Goal: Information Seeking & Learning: Learn about a topic

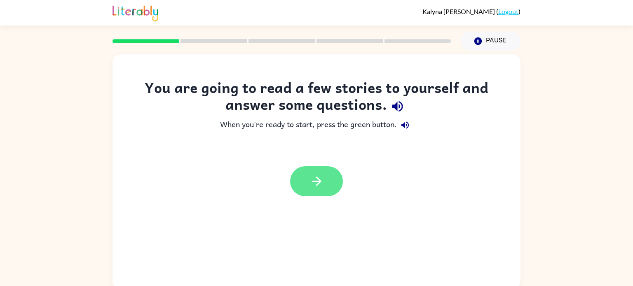
click at [316, 183] on icon "button" at bounding box center [316, 181] width 14 height 14
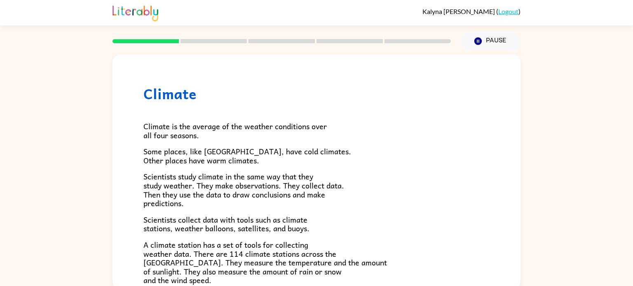
drag, startPoint x: 422, startPoint y: 167, endPoint x: 417, endPoint y: 172, distance: 7.3
click at [417, 172] on div "Climate is the average of the weather conditions over all four seasons. Some pl…" at bounding box center [316, 270] width 346 height 337
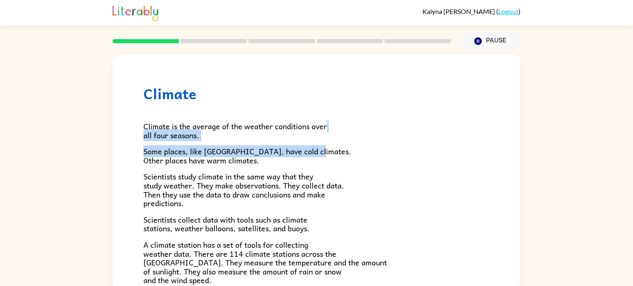
drag, startPoint x: 498, startPoint y: 144, endPoint x: 494, endPoint y: 120, distance: 24.3
click at [494, 120] on div "Climate Climate is the average of the weather conditions over all four seasons.…" at bounding box center [316, 265] width 408 height 423
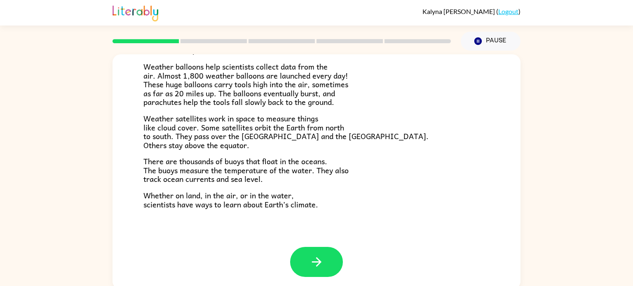
scroll to position [3, 0]
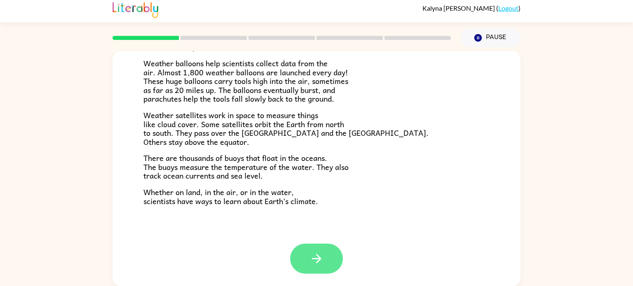
click at [318, 255] on icon "button" at bounding box center [316, 259] width 14 height 14
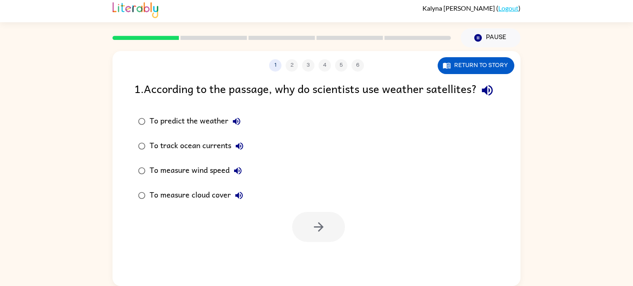
scroll to position [0, 0]
click at [304, 242] on button "button" at bounding box center [318, 227] width 53 height 30
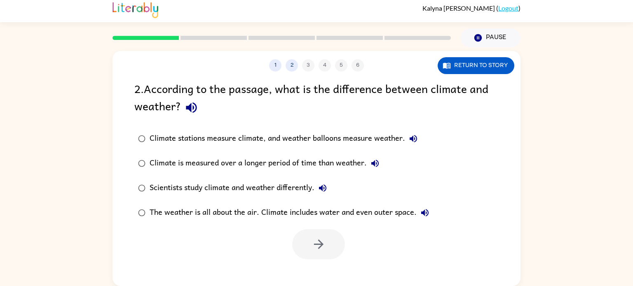
click at [190, 188] on div "Scientists study climate and weather differently." at bounding box center [240, 188] width 181 height 16
click at [303, 241] on button "button" at bounding box center [318, 244] width 53 height 30
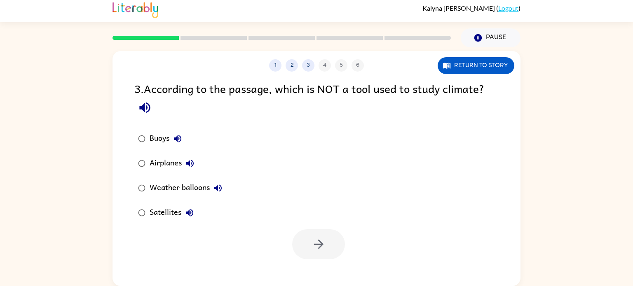
click at [179, 166] on div "Airplanes" at bounding box center [174, 163] width 49 height 16
click at [306, 251] on button "button" at bounding box center [318, 244] width 53 height 30
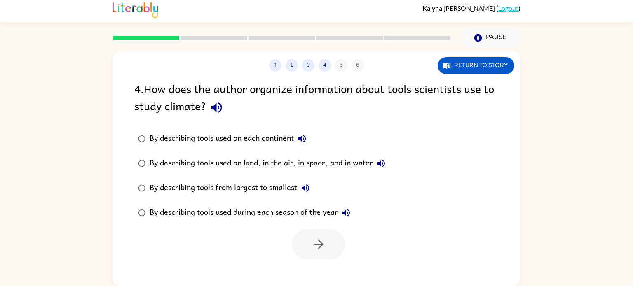
click at [457, 75] on div "1 2 3 4 5 6 Return to story 4 . How does the author organize information about …" at bounding box center [316, 168] width 408 height 235
click at [461, 63] on button "Return to story" at bounding box center [476, 65] width 77 height 17
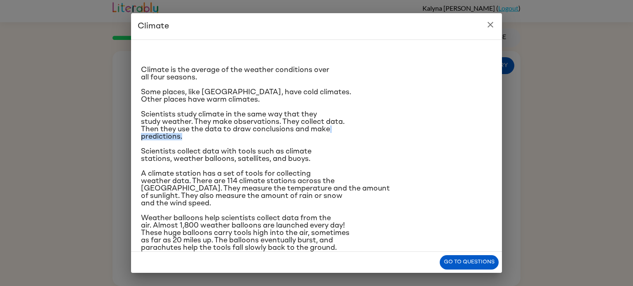
drag, startPoint x: 424, startPoint y: 127, endPoint x: 426, endPoint y: 135, distance: 8.0
click at [426, 135] on p "Scientists study climate in the same way that they study weather. They make obs…" at bounding box center [316, 126] width 351 height 30
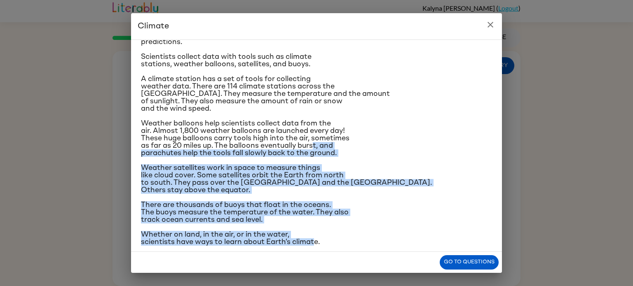
drag, startPoint x: 314, startPoint y: 241, endPoint x: 314, endPoint y: 248, distance: 7.4
click at [314, 248] on div "Climate is the average of the weather conditions over all four seasons. Some pl…" at bounding box center [316, 146] width 371 height 213
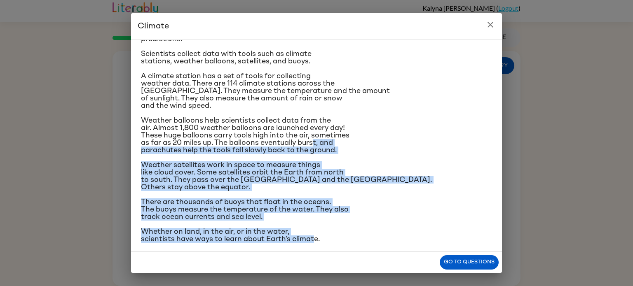
click at [211, 155] on div "Climate is the average of the weather conditions over all four seasons. Some pl…" at bounding box center [316, 96] width 351 height 294
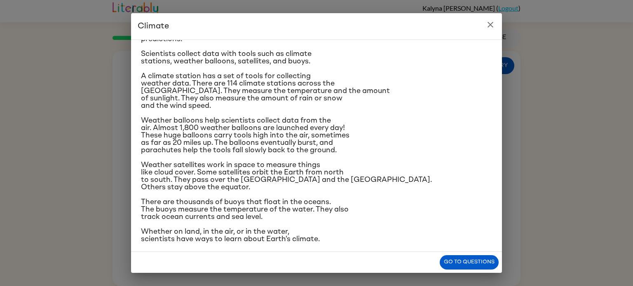
click at [493, 24] on icon "close" at bounding box center [490, 25] width 10 height 10
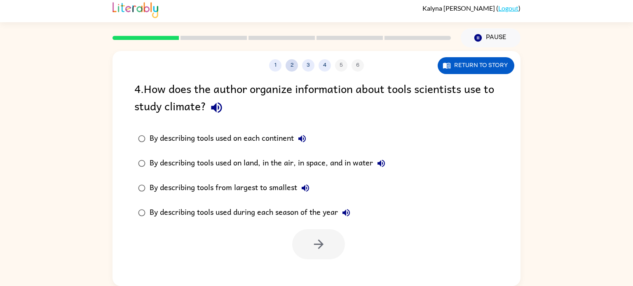
click at [291, 66] on button "2" at bounding box center [292, 65] width 12 height 12
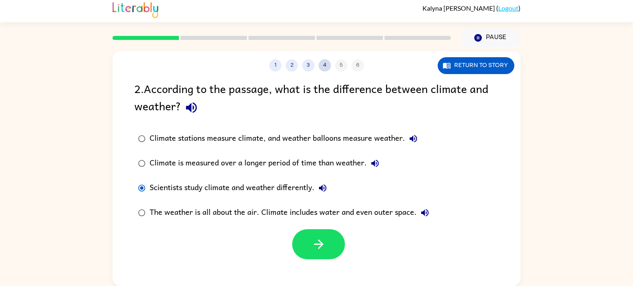
click at [322, 65] on button "4" at bounding box center [324, 65] width 12 height 12
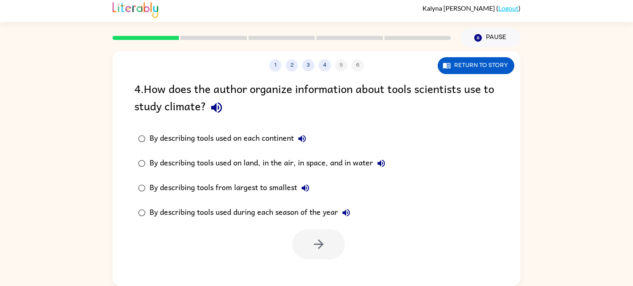
click at [202, 167] on div "By describing tools used on land, in the air, in space, and in water" at bounding box center [270, 163] width 240 height 16
click at [301, 233] on button "button" at bounding box center [318, 244] width 53 height 30
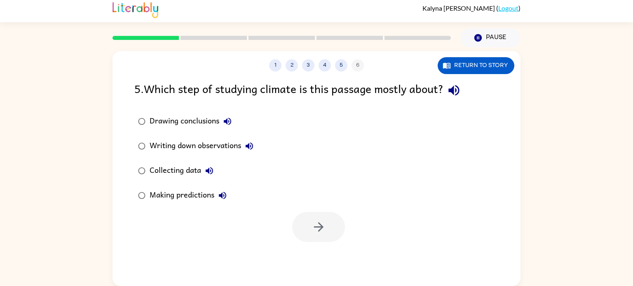
click at [153, 171] on div "Collecting data" at bounding box center [184, 171] width 68 height 16
click at [363, 256] on div "1 2 3 4 5 6 Return to story 5 . Which step of studying climate is this passage …" at bounding box center [316, 168] width 408 height 235
click at [338, 235] on button "button" at bounding box center [318, 227] width 53 height 30
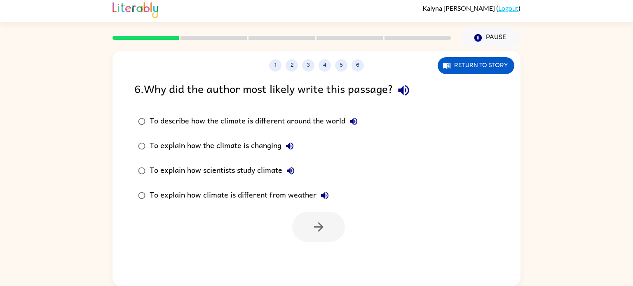
click at [191, 167] on div "To explain how scientists study climate" at bounding box center [224, 171] width 149 height 16
click at [321, 228] on icon "button" at bounding box center [318, 226] width 9 height 9
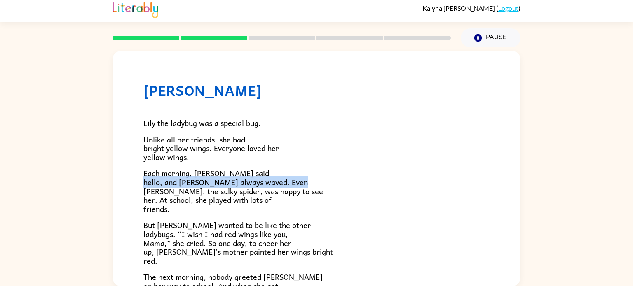
drag, startPoint x: 475, startPoint y: 183, endPoint x: 471, endPoint y: 174, distance: 9.8
click at [471, 174] on p "Each morning, [PERSON_NAME] said hello, and [PERSON_NAME] always waved. Even [P…" at bounding box center [316, 191] width 346 height 44
click at [471, 175] on p "Each morning, [PERSON_NAME] said hello, and [PERSON_NAME] always waved. Even [P…" at bounding box center [316, 191] width 346 height 44
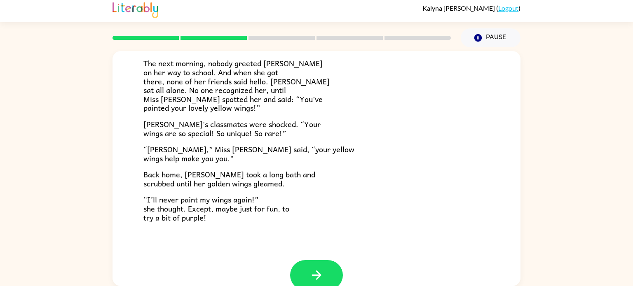
scroll to position [230, 0]
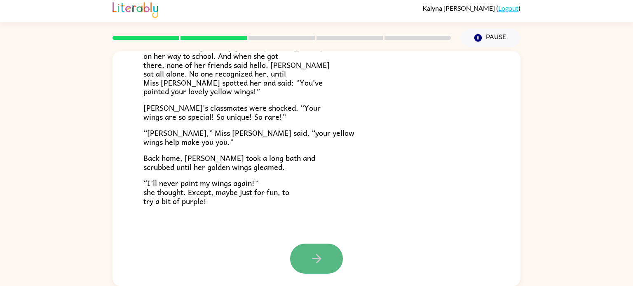
click at [315, 250] on button "button" at bounding box center [316, 259] width 53 height 30
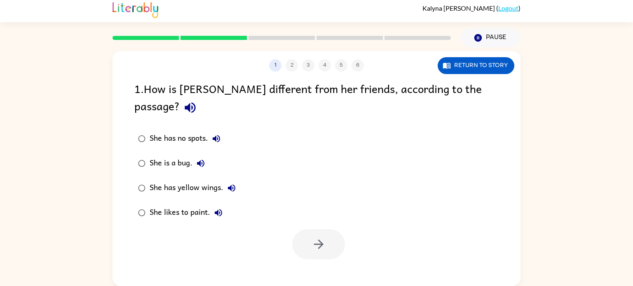
click at [192, 180] on div "She has yellow wings." at bounding box center [195, 188] width 90 height 16
click at [329, 229] on button "button" at bounding box center [318, 244] width 53 height 30
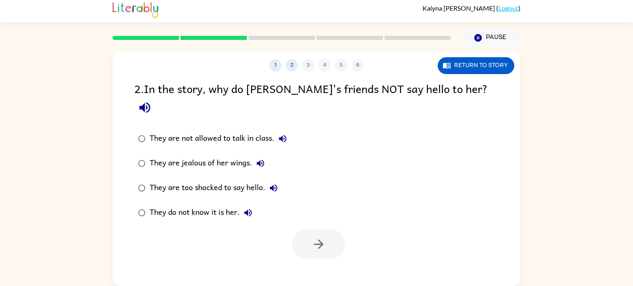
click at [208, 205] on div "They do not know it is her." at bounding box center [203, 213] width 107 height 16
click at [334, 229] on button "button" at bounding box center [318, 244] width 53 height 30
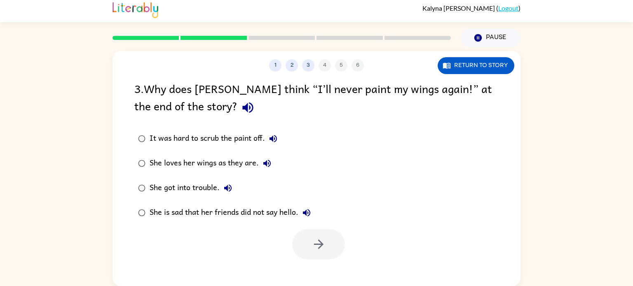
click at [190, 170] on div "She loves her wings as they are." at bounding box center [213, 163] width 126 height 16
click at [316, 251] on icon "button" at bounding box center [318, 244] width 14 height 14
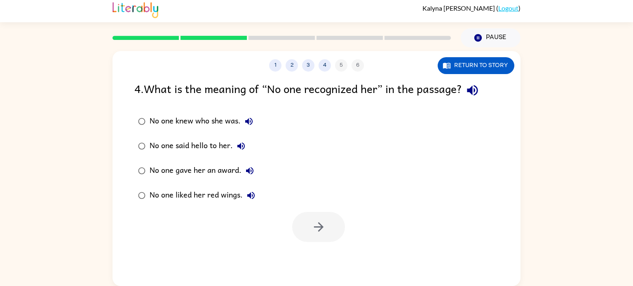
click at [229, 121] on div "No one knew who she was." at bounding box center [204, 121] width 108 height 16
click at [309, 213] on button "button" at bounding box center [318, 227] width 53 height 30
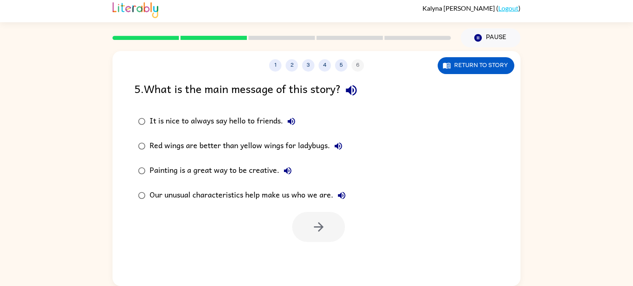
click at [258, 192] on div "Our unusual characteristics help make us who we are." at bounding box center [250, 195] width 200 height 16
click at [319, 236] on button "button" at bounding box center [318, 227] width 53 height 30
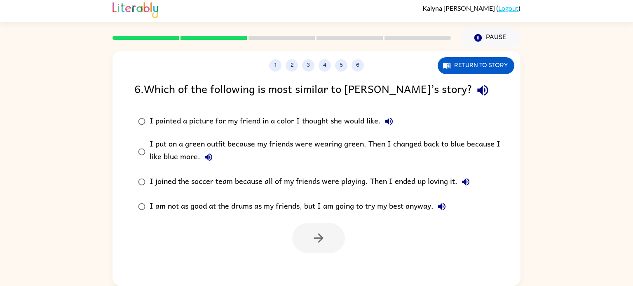
click at [377, 144] on div "I put on a green outfit because my friends were wearing green. Then I changed b…" at bounding box center [330, 152] width 360 height 28
click at [316, 235] on icon "button" at bounding box center [318, 238] width 14 height 14
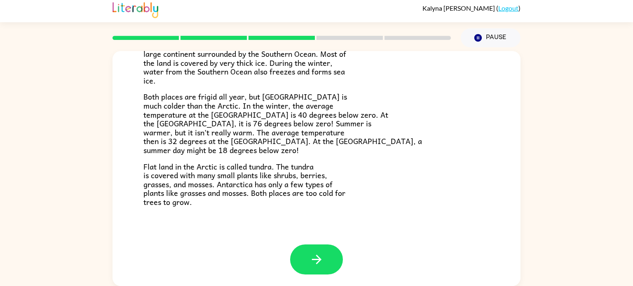
scroll to position [174, 0]
click at [321, 247] on button "button" at bounding box center [316, 259] width 53 height 30
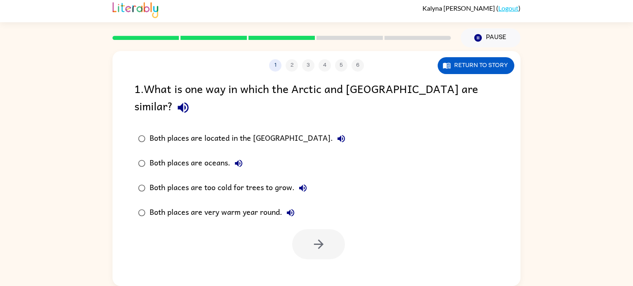
click at [249, 180] on div "Both places are too cold for trees to grow." at bounding box center [231, 188] width 162 height 16
click at [328, 229] on button "button" at bounding box center [318, 244] width 53 height 30
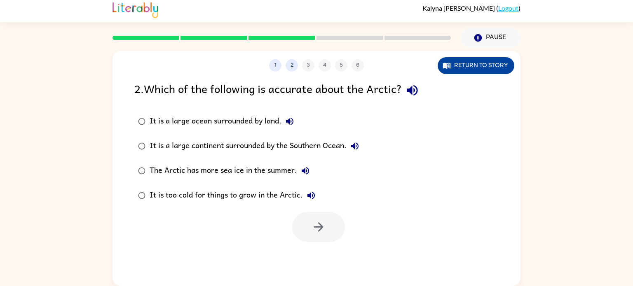
click at [489, 67] on button "Return to story" at bounding box center [476, 65] width 77 height 17
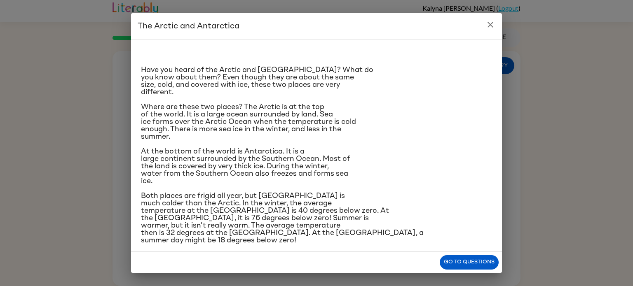
click at [490, 23] on icon "close" at bounding box center [490, 25] width 10 height 10
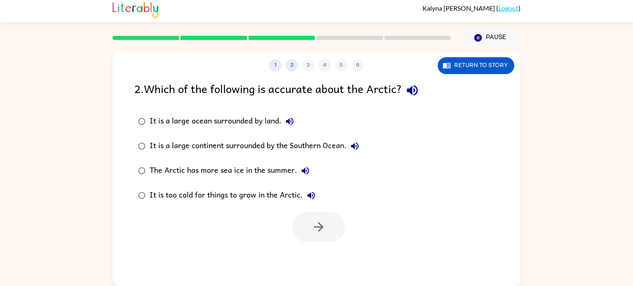
click at [271, 172] on div "The Arctic has more sea ice in the summer." at bounding box center [232, 171] width 164 height 16
click at [323, 228] on icon "button" at bounding box center [318, 227] width 14 height 14
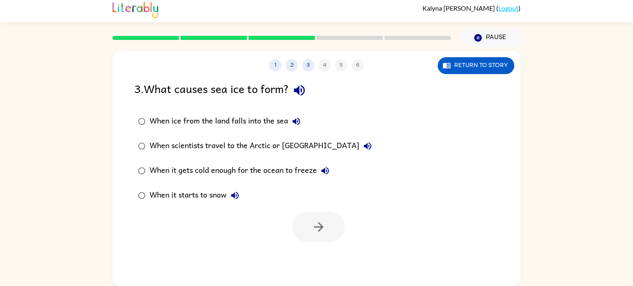
click at [196, 122] on div "When ice from the land falls into the sea" at bounding box center [227, 121] width 155 height 16
click at [302, 221] on button "button" at bounding box center [318, 227] width 53 height 30
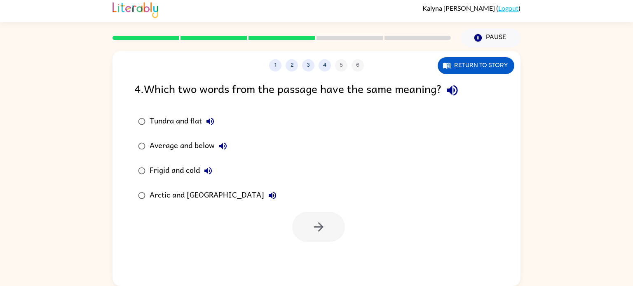
click at [169, 168] on div "Frigid and cold" at bounding box center [183, 171] width 67 height 16
click at [325, 216] on button "button" at bounding box center [318, 227] width 53 height 30
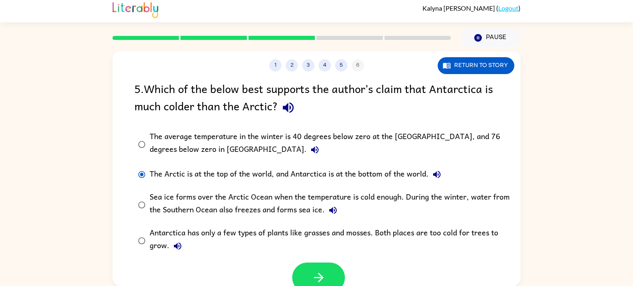
click at [188, 137] on div "The average temperature in the winter is 40 degrees below zero at the [GEOGRAPH…" at bounding box center [330, 145] width 360 height 28
click at [318, 273] on icon "button" at bounding box center [318, 278] width 14 height 14
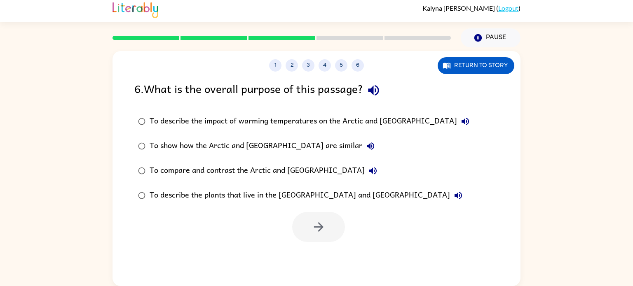
click at [222, 170] on div "To compare and contrast the Arctic and [GEOGRAPHIC_DATA]" at bounding box center [266, 171] width 232 height 16
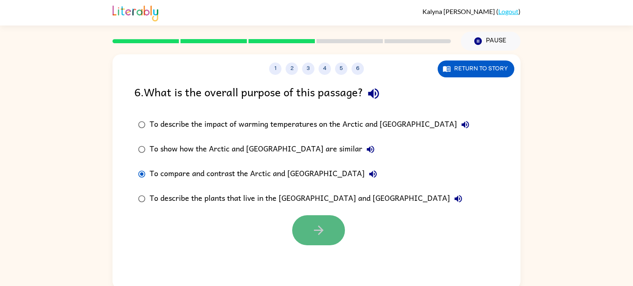
click at [322, 230] on icon "button" at bounding box center [318, 230] width 9 height 9
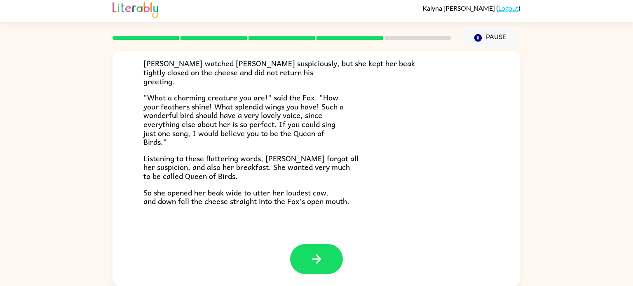
scroll to position [3, 0]
click at [310, 257] on icon "button" at bounding box center [316, 259] width 14 height 14
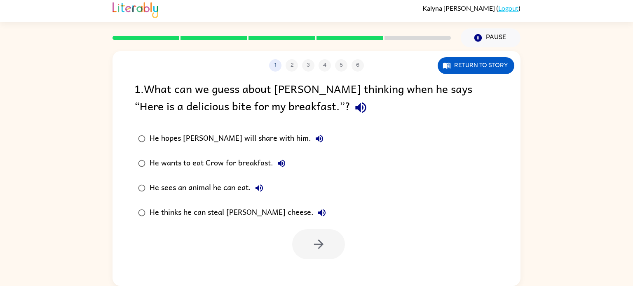
scroll to position [0, 0]
click at [214, 207] on div "He thinks he can steal [PERSON_NAME] cheese." at bounding box center [240, 213] width 180 height 16
click at [297, 236] on button "button" at bounding box center [318, 244] width 53 height 30
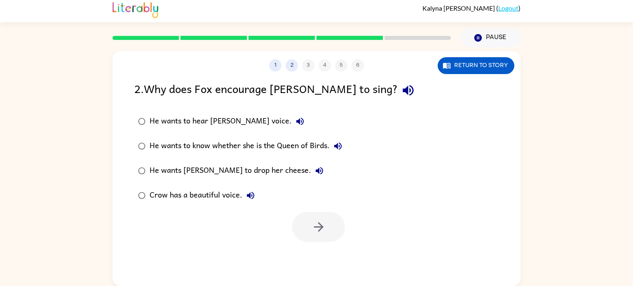
click at [255, 167] on div "He wants [PERSON_NAME] to drop her cheese." at bounding box center [239, 171] width 178 height 16
click at [321, 210] on div at bounding box center [316, 225] width 408 height 34
click at [304, 231] on button "button" at bounding box center [318, 227] width 53 height 30
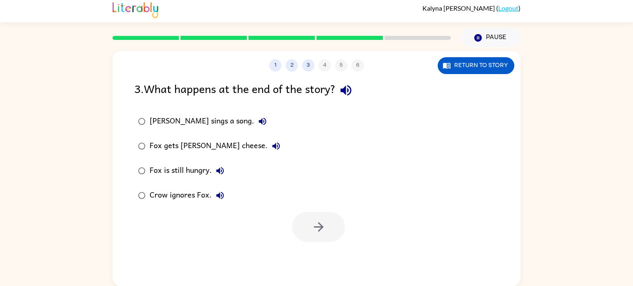
click at [195, 145] on div "Fox gets [PERSON_NAME] cheese." at bounding box center [217, 146] width 135 height 16
click at [309, 215] on button "button" at bounding box center [318, 227] width 53 height 30
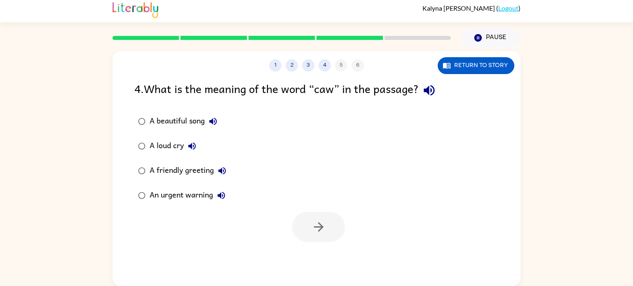
click at [172, 142] on div "A loud cry" at bounding box center [175, 146] width 51 height 16
click at [297, 224] on button "button" at bounding box center [318, 227] width 53 height 30
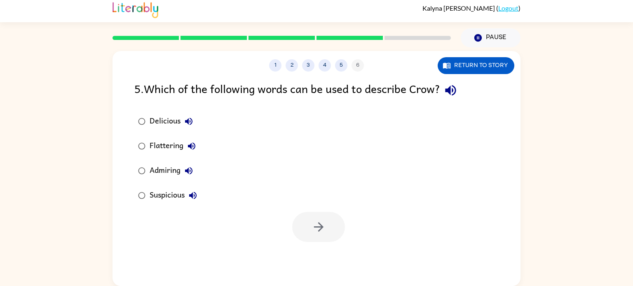
click at [159, 197] on div "Suspicious" at bounding box center [176, 195] width 52 height 16
click at [158, 173] on div "Admiring" at bounding box center [173, 171] width 47 height 16
click at [158, 194] on div "Suspicious" at bounding box center [176, 195] width 52 height 16
click at [166, 147] on div "Flattering" at bounding box center [175, 146] width 50 height 16
click at [175, 171] on div "Admiring" at bounding box center [173, 171] width 47 height 16
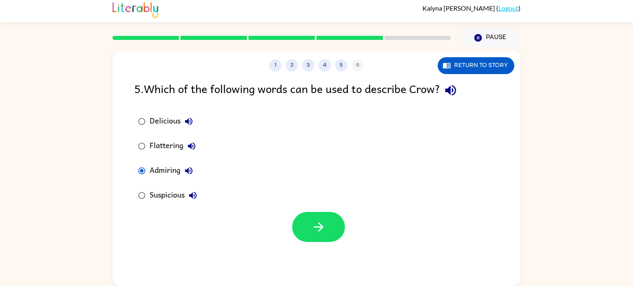
click at [174, 145] on div "Flattering" at bounding box center [175, 146] width 50 height 16
click at [314, 230] on icon "button" at bounding box center [318, 227] width 14 height 14
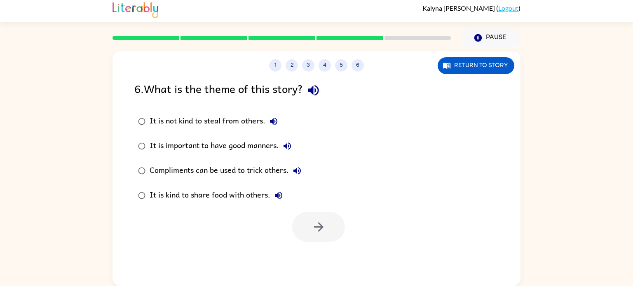
click at [219, 173] on div "Compliments can be used to trick others." at bounding box center [228, 171] width 156 height 16
click at [323, 215] on button "button" at bounding box center [318, 227] width 53 height 30
